Goal: Information Seeking & Learning: Learn about a topic

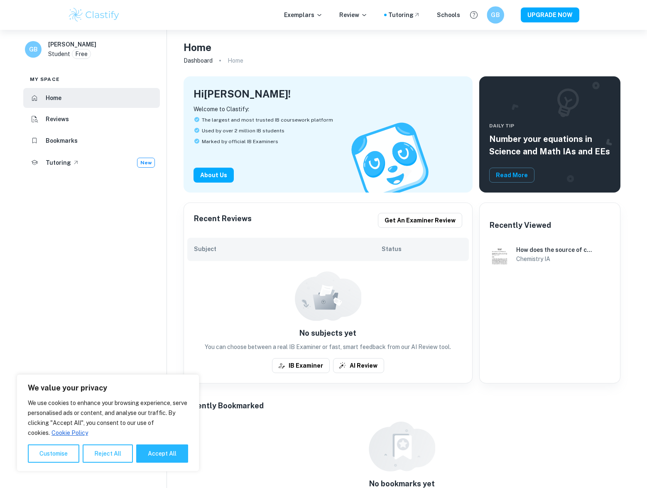
click at [491, 17] on div "GB" at bounding box center [495, 14] width 17 height 17
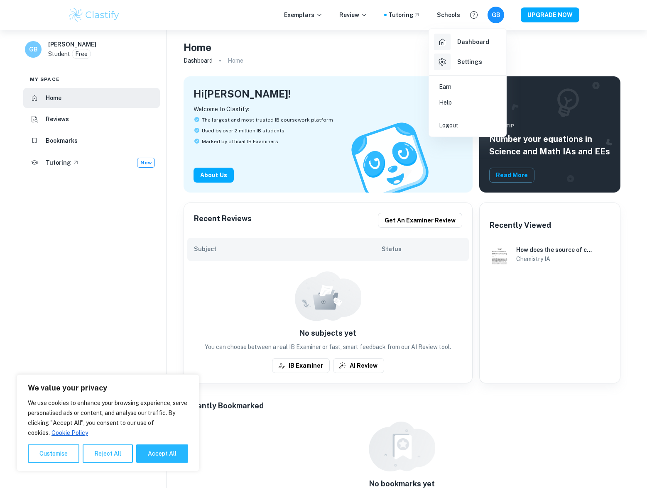
click at [491, 17] on div at bounding box center [323, 244] width 647 height 488
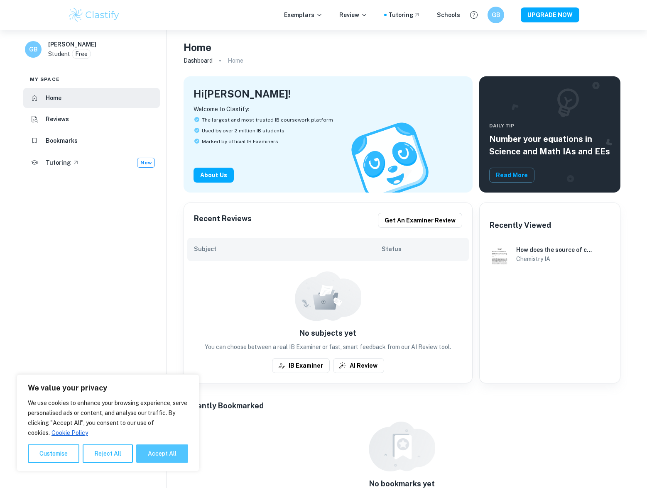
click at [152, 448] on button "Accept All" at bounding box center [162, 454] width 52 height 18
checkbox input "true"
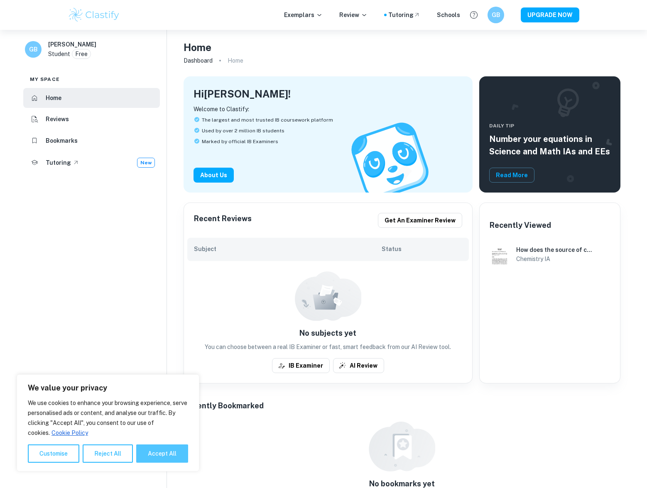
checkbox input "true"
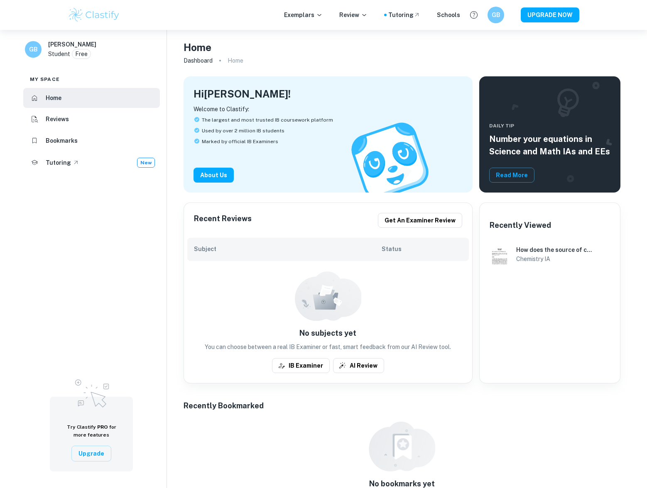
click at [59, 125] on li "Reviews" at bounding box center [91, 120] width 137 height 20
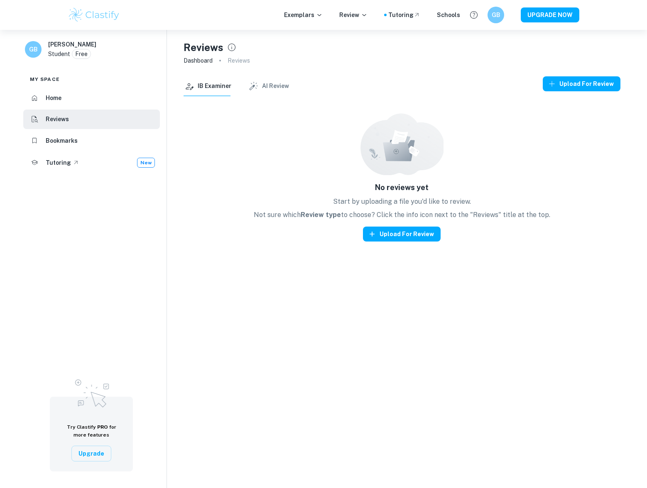
click at [57, 138] on h6 "Bookmarks" at bounding box center [62, 140] width 32 height 9
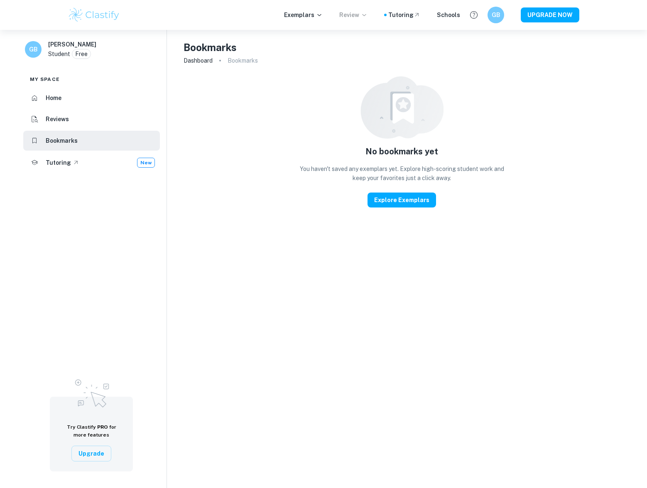
click at [361, 15] on p "Review" at bounding box center [353, 14] width 28 height 9
click at [298, 12] on div at bounding box center [323, 244] width 647 height 488
click at [301, 15] on p "Exemplars" at bounding box center [303, 14] width 39 height 9
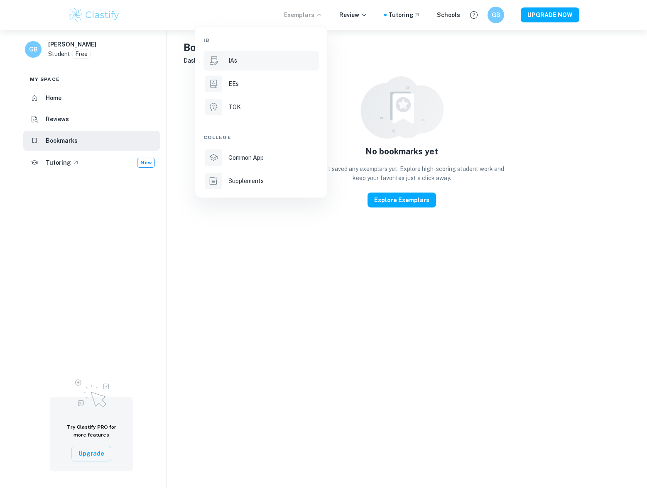
click at [254, 59] on div "IAs" at bounding box center [272, 60] width 89 height 9
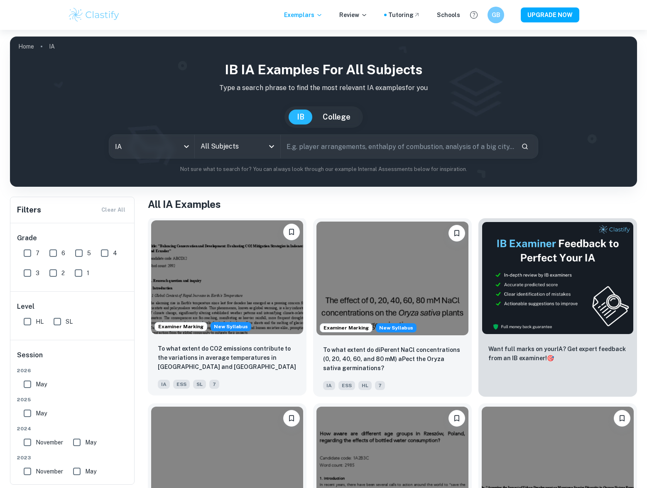
click at [272, 258] on img at bounding box center [227, 277] width 152 height 114
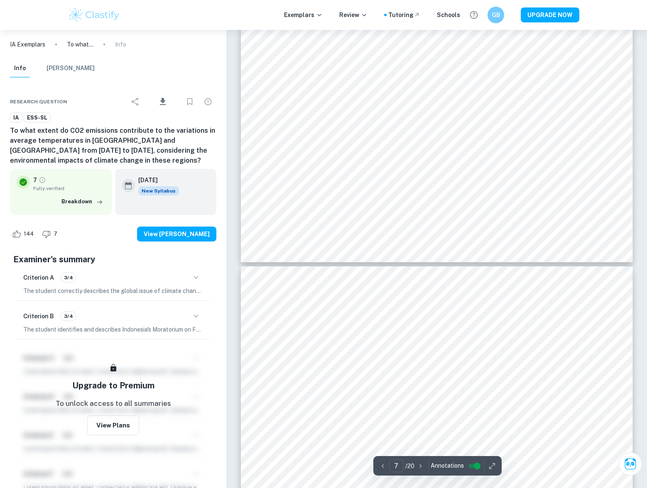
scroll to position [3453, 0]
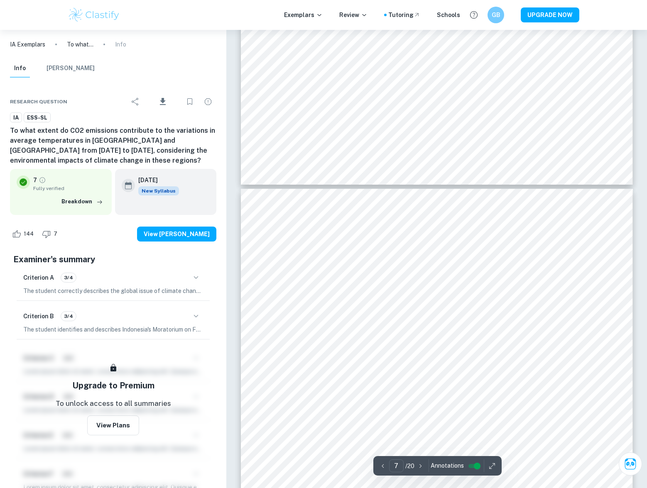
type input "8"
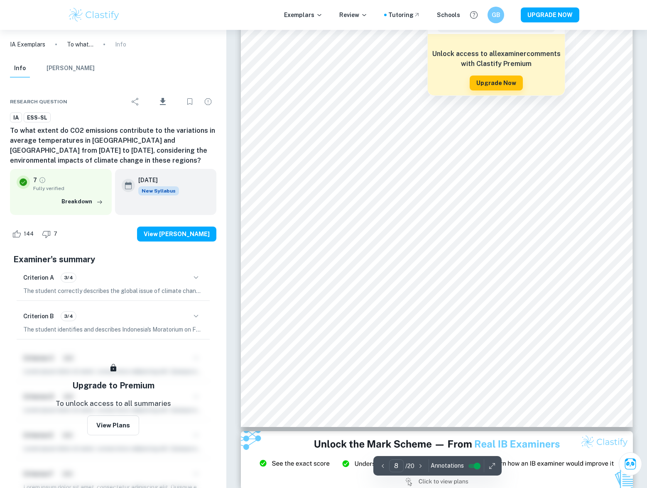
scroll to position [3826, 0]
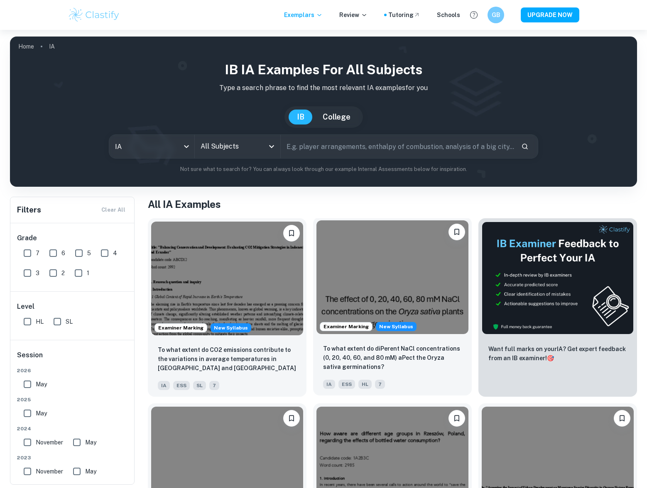
click at [411, 269] on img at bounding box center [392, 277] width 152 height 114
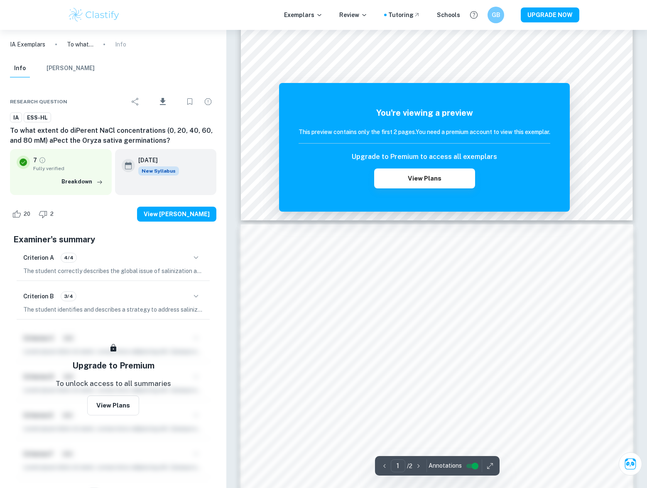
scroll to position [374, 0]
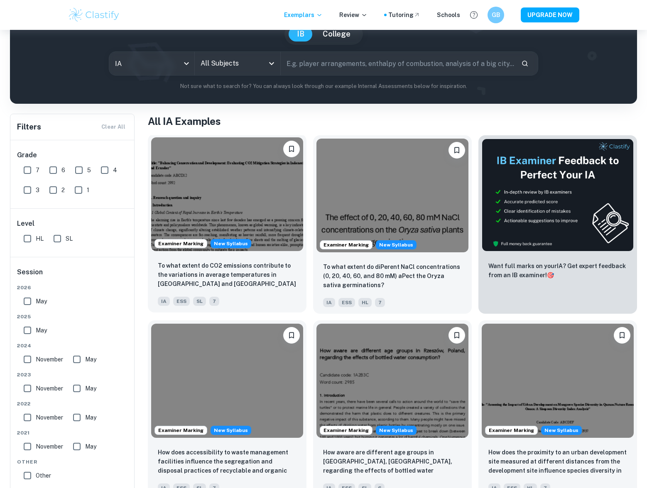
scroll to position [249, 0]
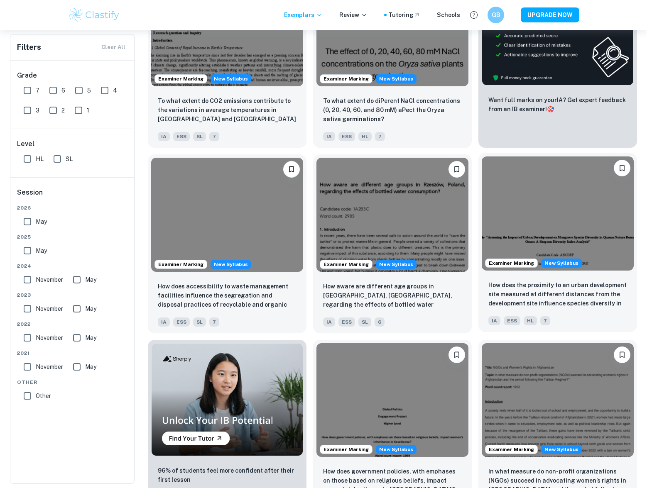
click at [526, 221] on img at bounding box center [558, 214] width 152 height 114
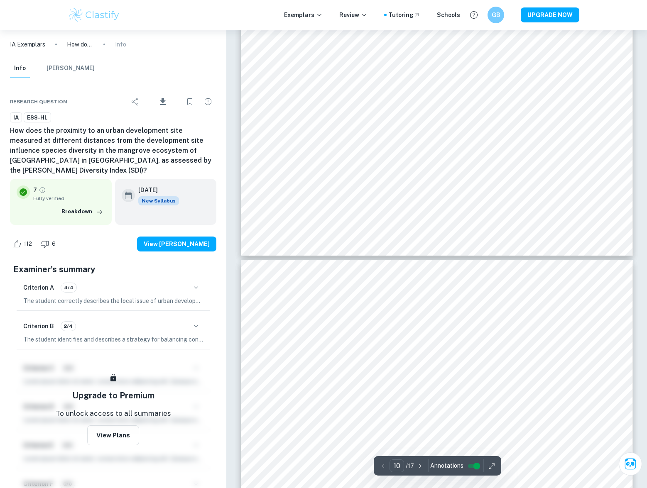
scroll to position [4816, 0]
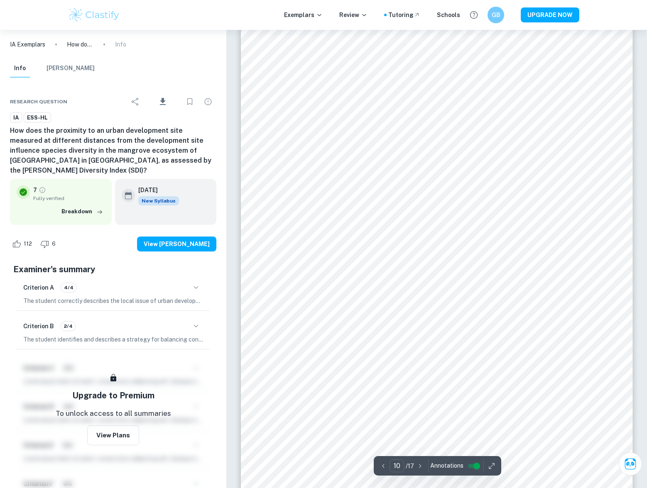
drag, startPoint x: 646, startPoint y: 279, endPoint x: 646, endPoint y: 300, distance: 20.3
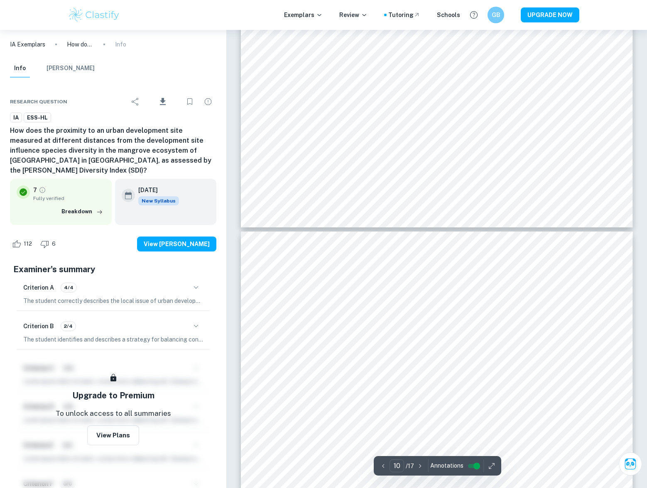
type input "11"
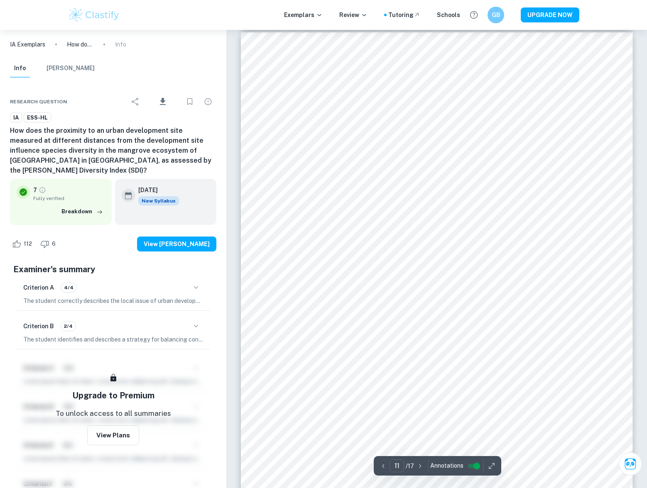
scroll to position [5367, 0]
